Goal: Task Accomplishment & Management: Use online tool/utility

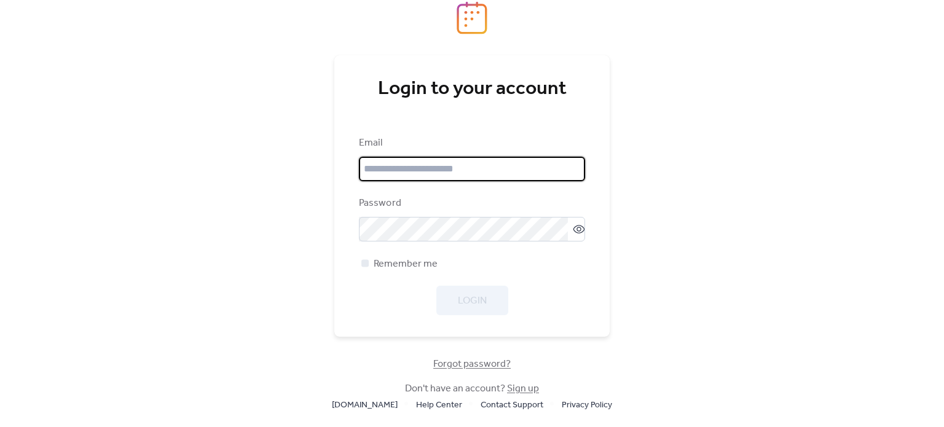
click at [481, 178] on input "email" at bounding box center [472, 169] width 226 height 25
type input "**********"
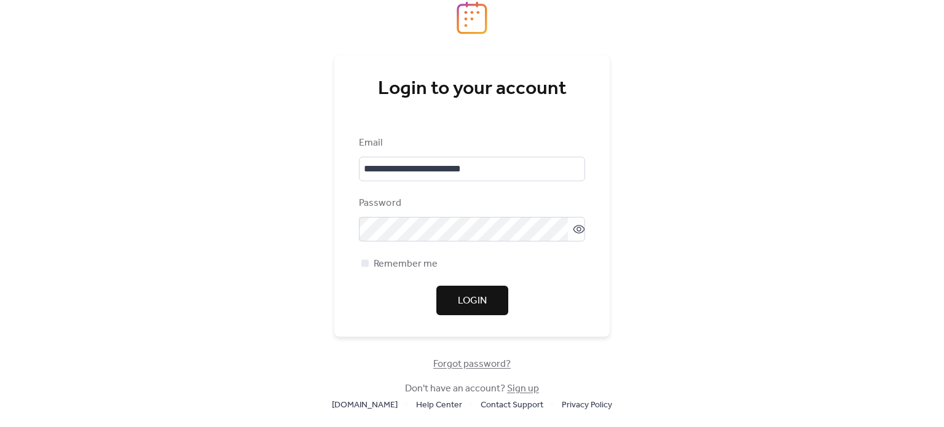
click at [456, 288] on button "Login" at bounding box center [472, 301] width 72 height 30
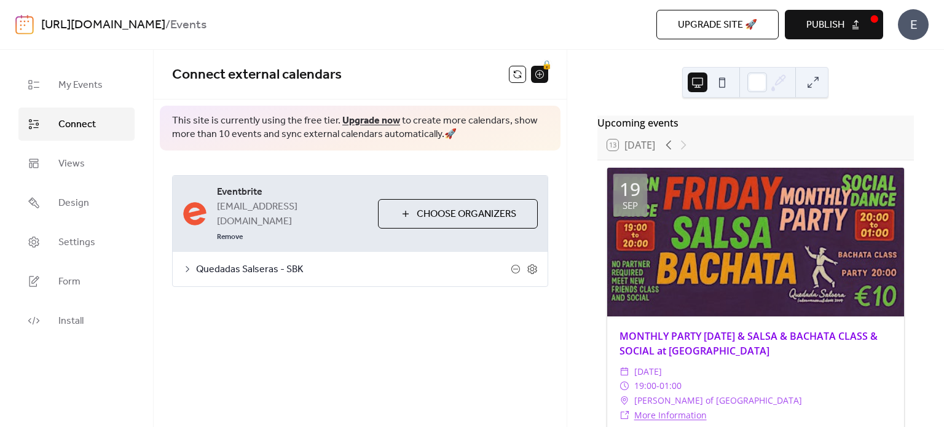
click at [751, 31] on span "Upgrade site 🚀" at bounding box center [717, 25] width 79 height 15
click at [751, 31] on div "https://quedadassalseras.com / Events Upgrade site 🚀 Preview Publish E" at bounding box center [472, 24] width 914 height 49
click at [852, 23] on button "Publish" at bounding box center [834, 25] width 98 height 30
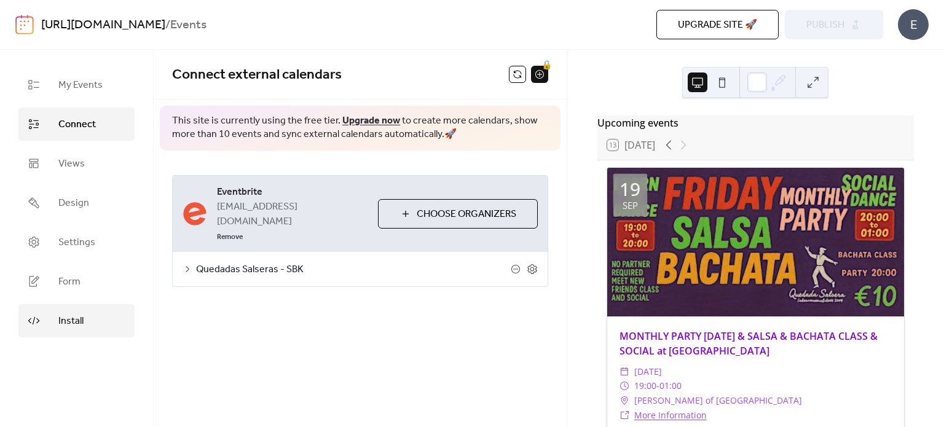
click at [66, 321] on span "Install" at bounding box center [70, 321] width 25 height 15
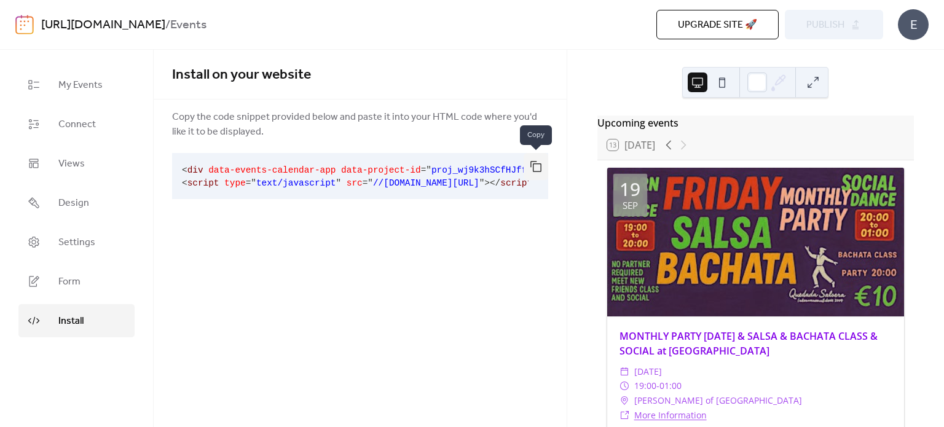
click at [544, 165] on button "button" at bounding box center [536, 166] width 25 height 27
click at [71, 204] on span "Design" at bounding box center [73, 203] width 31 height 15
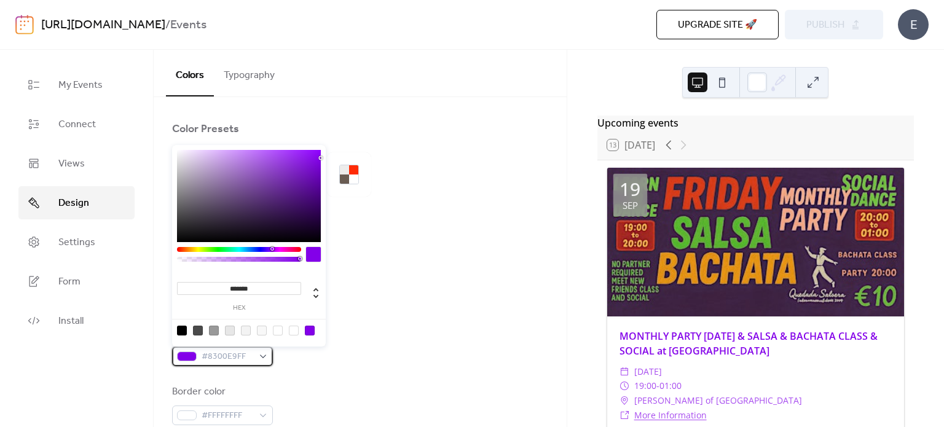
click at [263, 358] on div "#8300E9FF" at bounding box center [222, 357] width 101 height 20
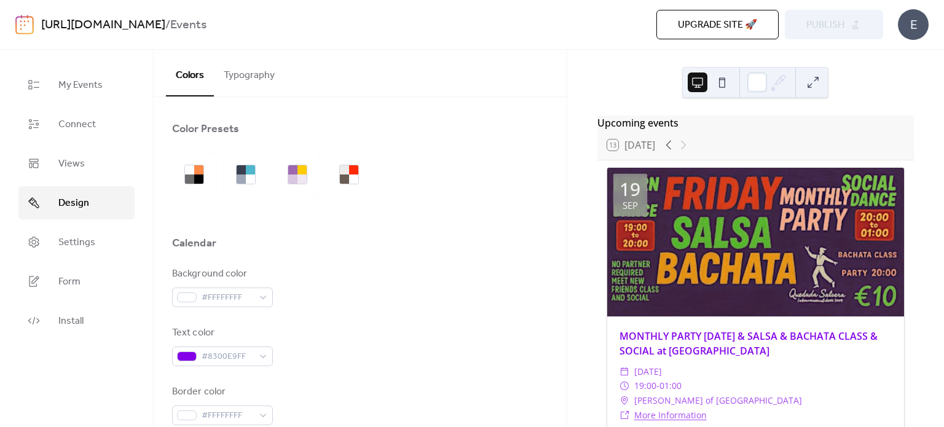
click at [420, 290] on div "Background color #FFFFFFFF" at bounding box center [360, 287] width 376 height 41
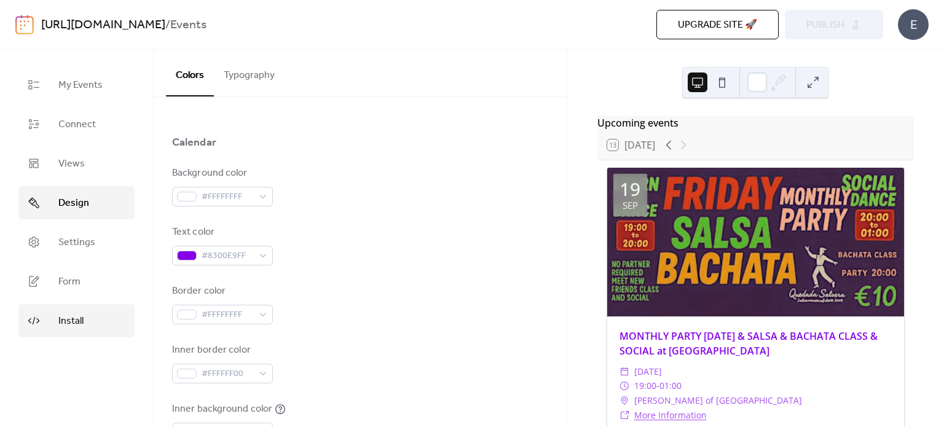
click at [61, 333] on link "Install" at bounding box center [76, 320] width 116 height 33
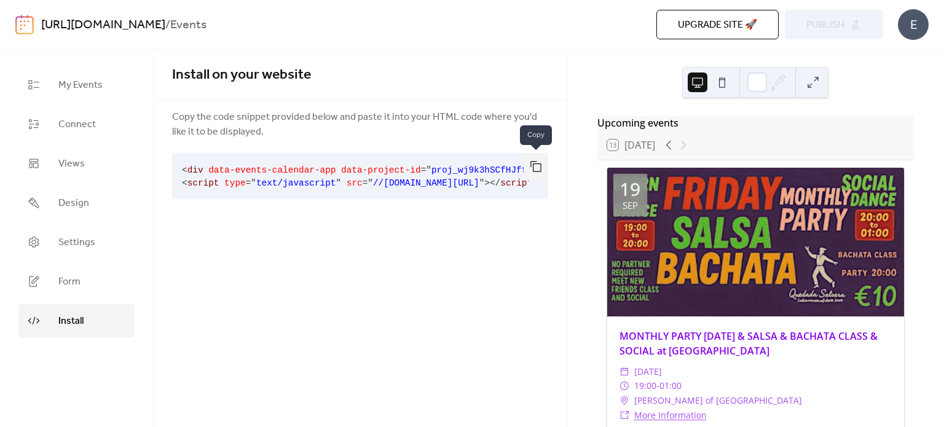
click at [541, 164] on button "button" at bounding box center [536, 166] width 25 height 27
click at [854, 73] on div "Upcoming events 13 Today 19 Sep MONTHLY PARTY FRIDAY & SALSA & BACHATA CLASS & …" at bounding box center [755, 238] width 377 height 377
